Goal: Entertainment & Leisure: Consume media (video, audio)

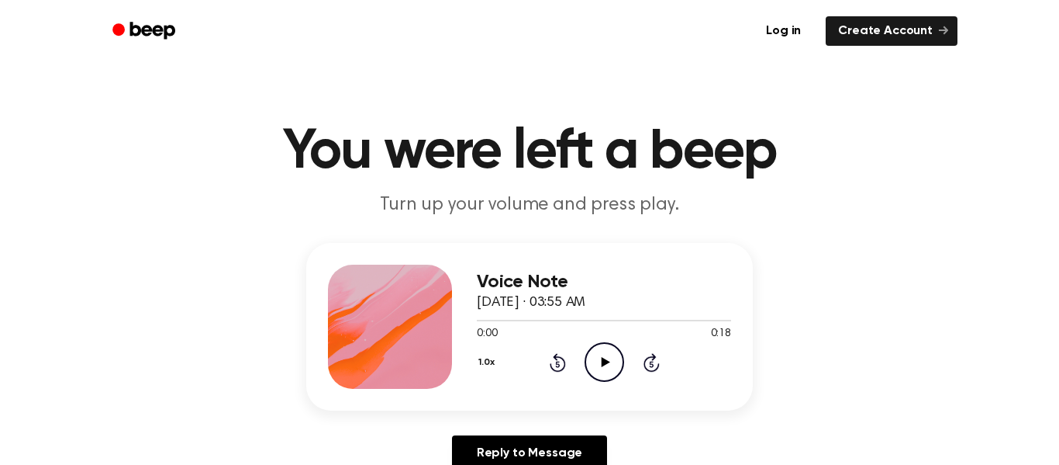
click at [601, 359] on icon "Play Audio" at bounding box center [605, 362] width 40 height 40
click at [602, 346] on icon "Play Audio" at bounding box center [605, 362] width 40 height 40
click at [599, 358] on icon "Play Audio" at bounding box center [605, 362] width 40 height 40
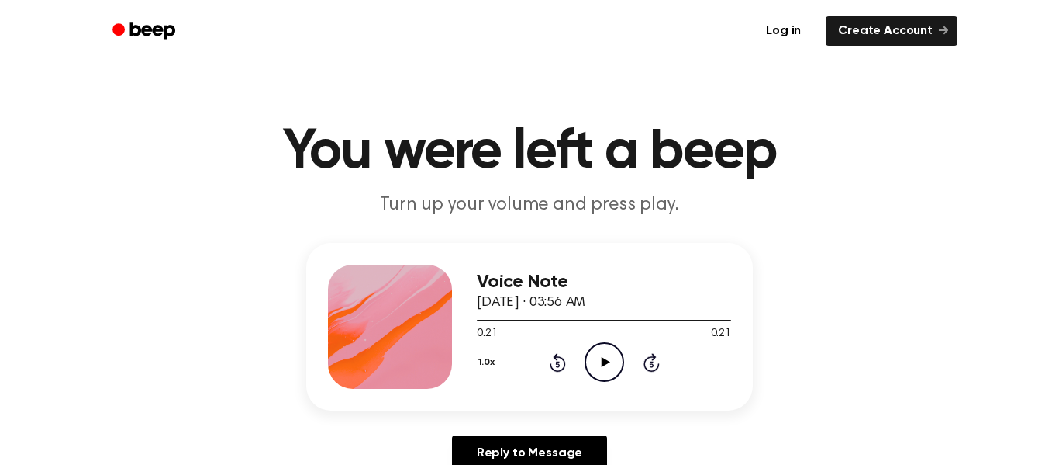
click at [597, 358] on icon "Play Audio" at bounding box center [605, 362] width 40 height 40
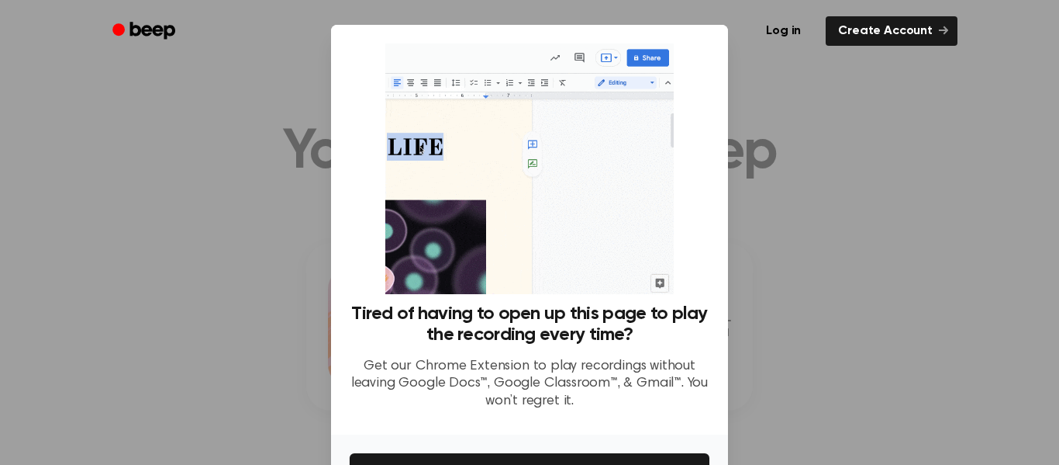
click at [810, 335] on div at bounding box center [529, 232] width 1059 height 465
click at [798, 361] on div at bounding box center [529, 232] width 1059 height 465
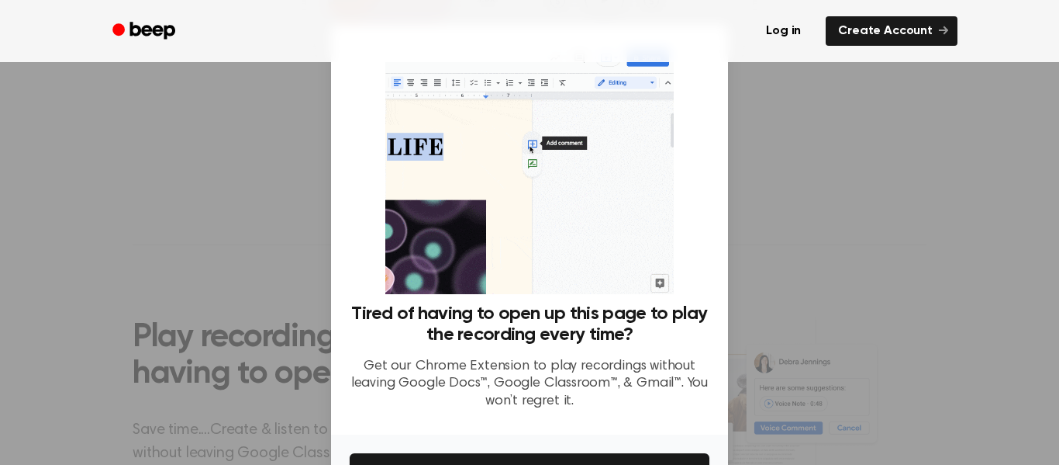
scroll to position [100, 0]
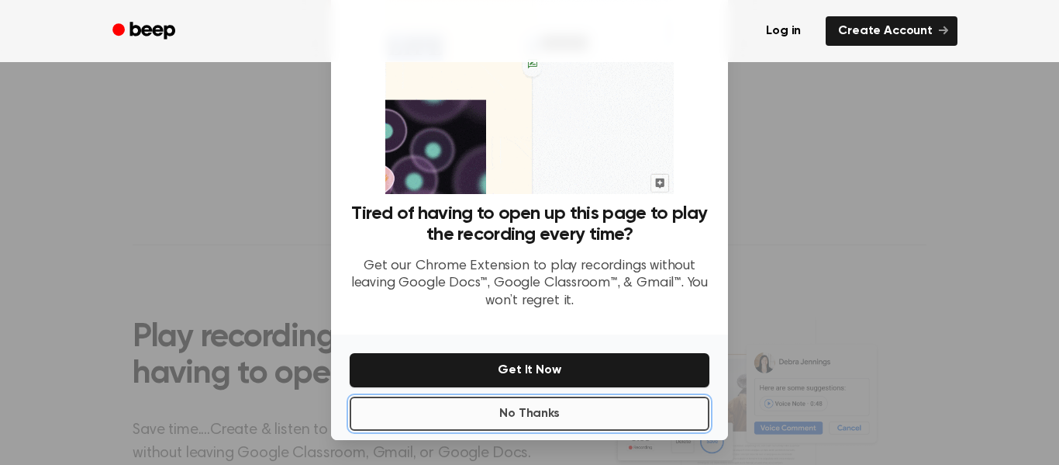
click at [616, 413] on button "No Thanks" at bounding box center [530, 413] width 360 height 34
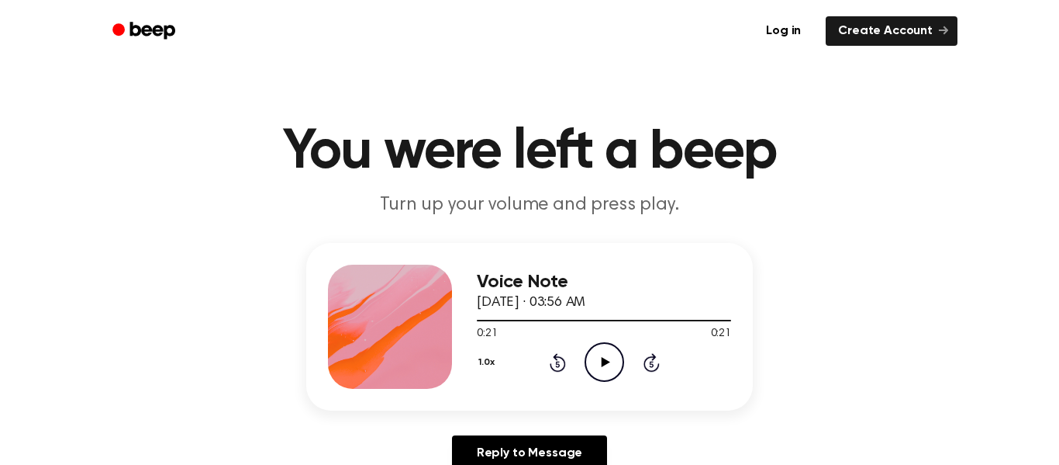
scroll to position [3, 0]
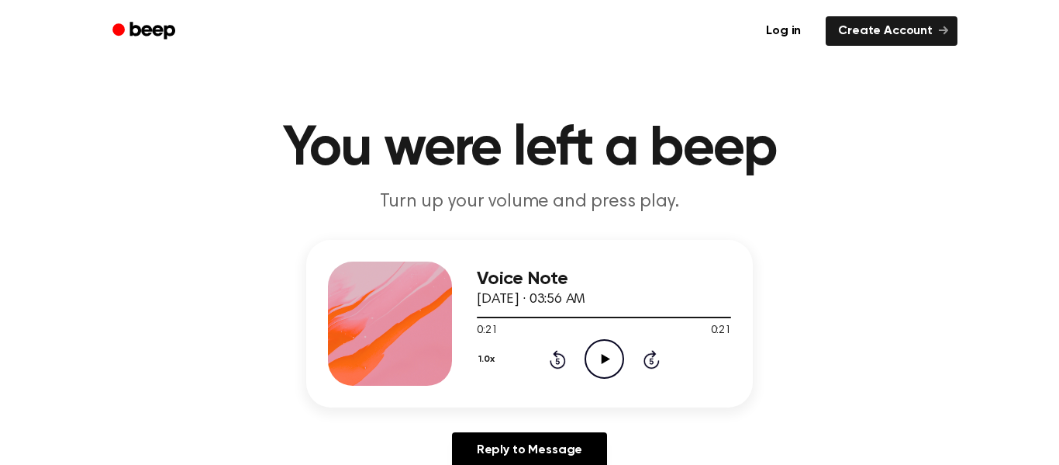
click at [600, 351] on icon "Play Audio" at bounding box center [605, 359] width 40 height 40
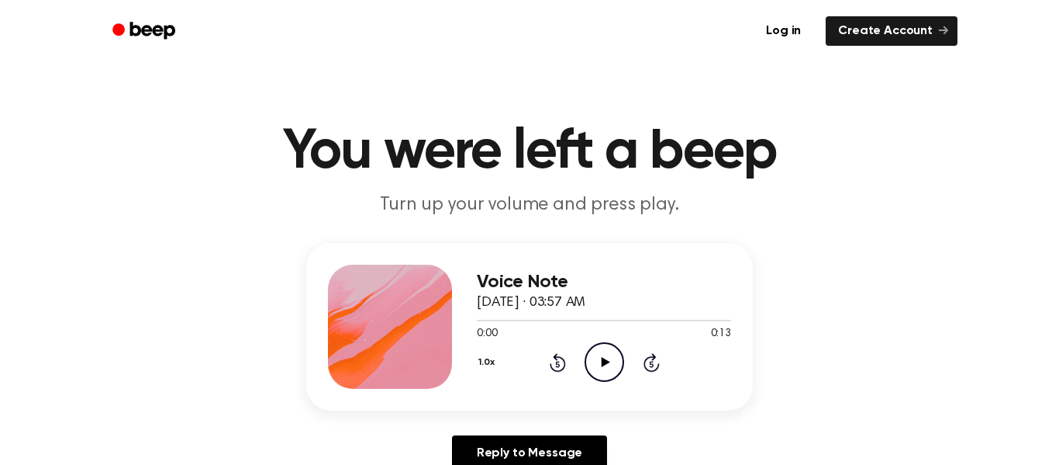
click at [611, 362] on icon "Play Audio" at bounding box center [605, 362] width 40 height 40
click at [606, 363] on icon at bounding box center [605, 362] width 9 height 10
click at [586, 354] on circle at bounding box center [604, 362] width 38 height 38
click at [595, 353] on icon "Play Audio" at bounding box center [605, 362] width 40 height 40
click at [616, 368] on icon "Play Audio" at bounding box center [605, 362] width 40 height 40
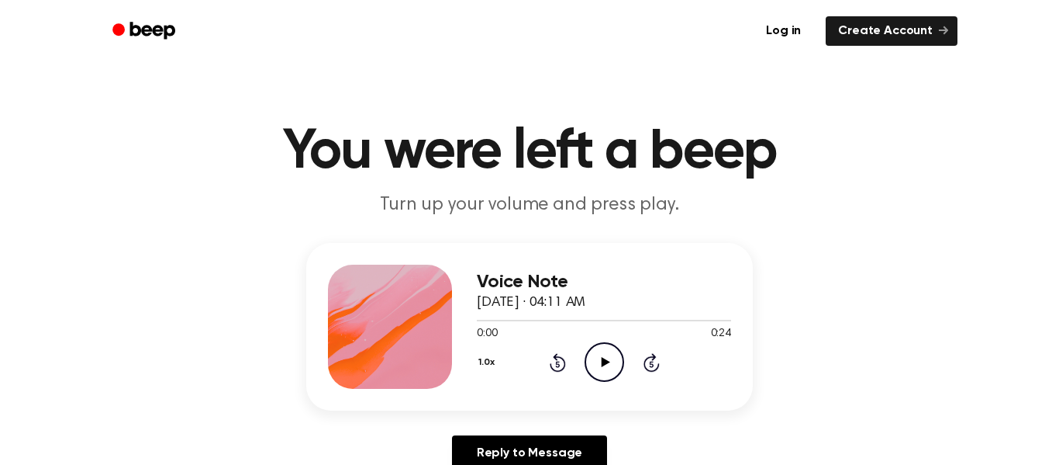
click at [610, 371] on icon "Play Audio" at bounding box center [605, 362] width 40 height 40
click at [609, 371] on icon "Play Audio" at bounding box center [605, 362] width 40 height 40
